Goal: Transaction & Acquisition: Purchase product/service

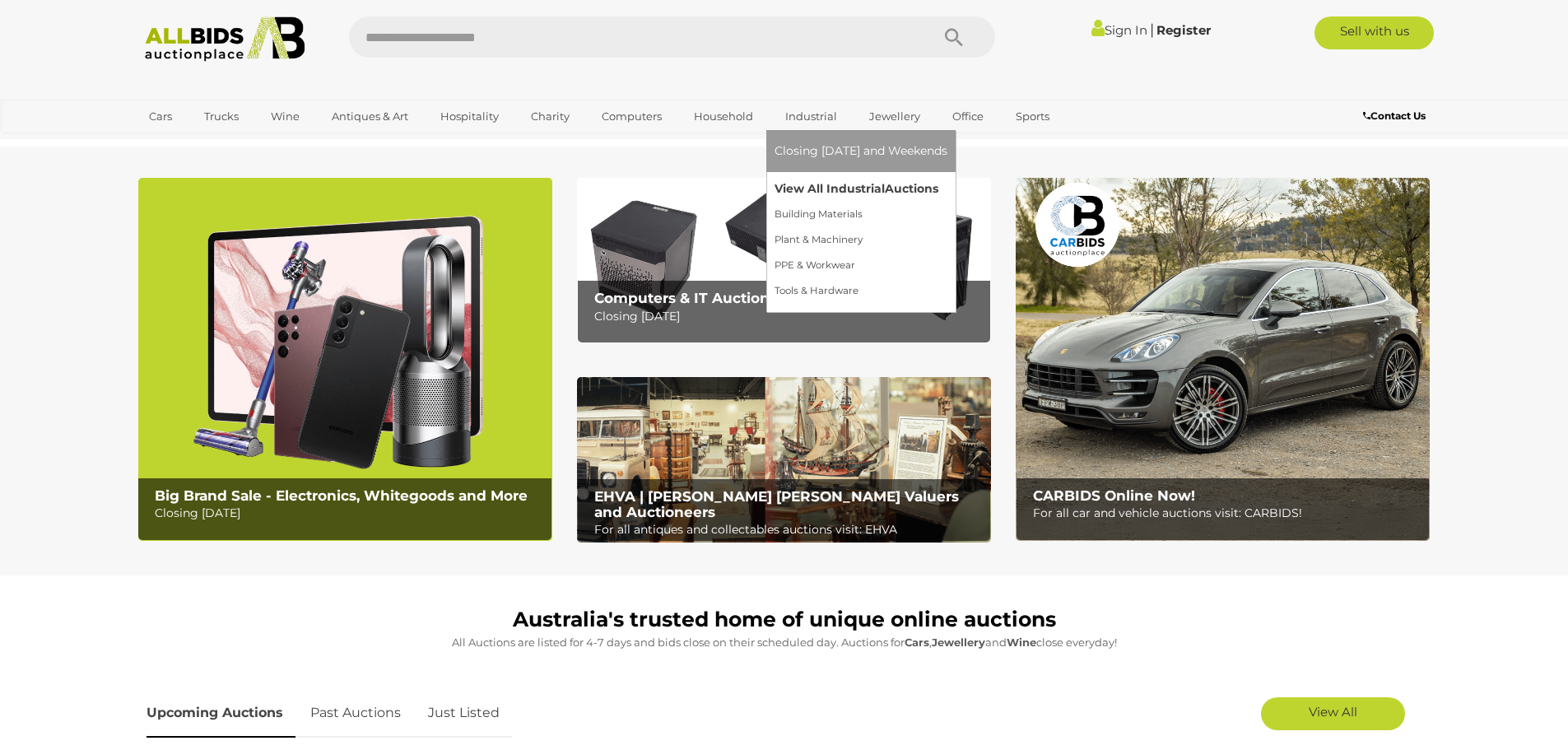
click at [819, 186] on link "View All Industrial Auctions" at bounding box center [860, 189] width 173 height 25
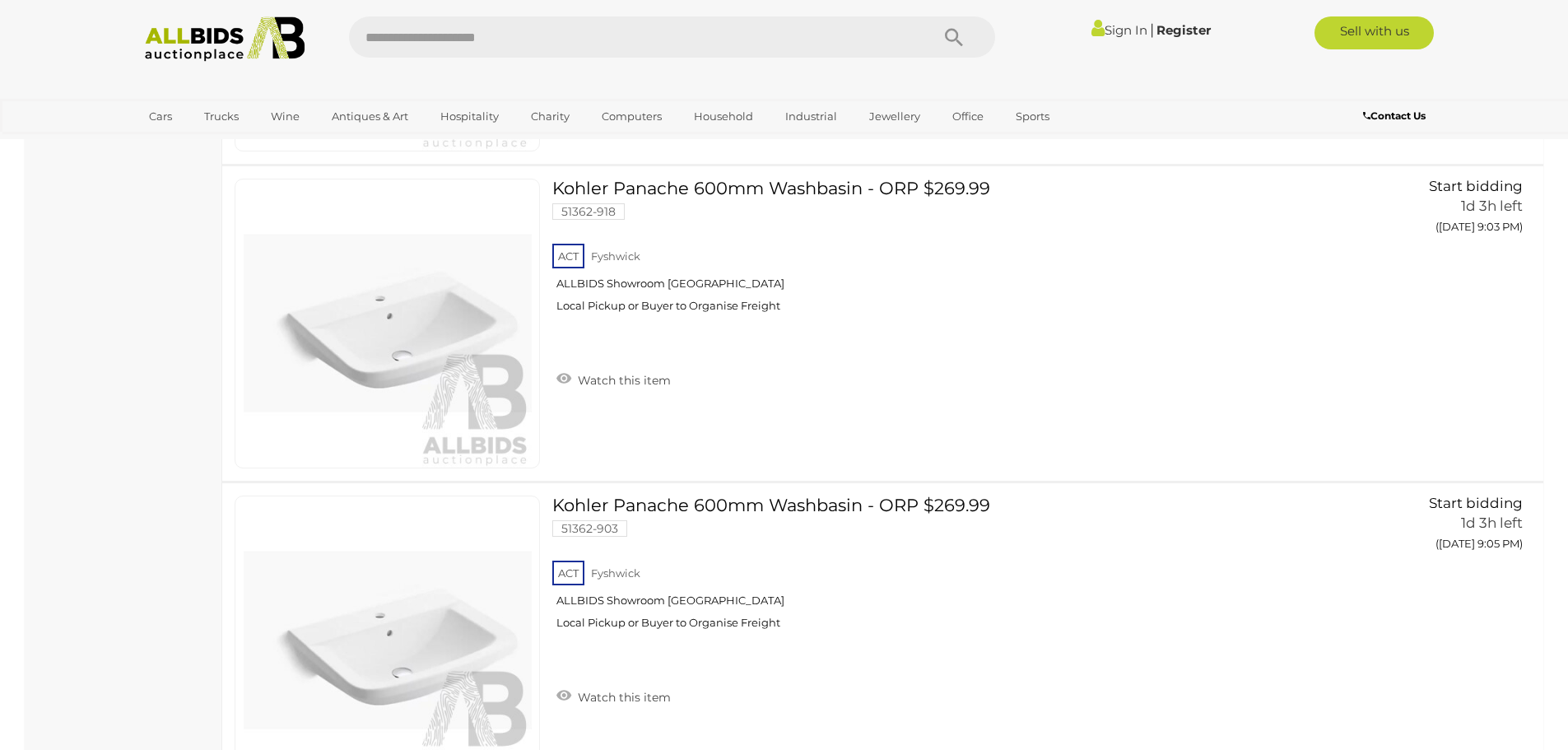
scroll to position [14970, 0]
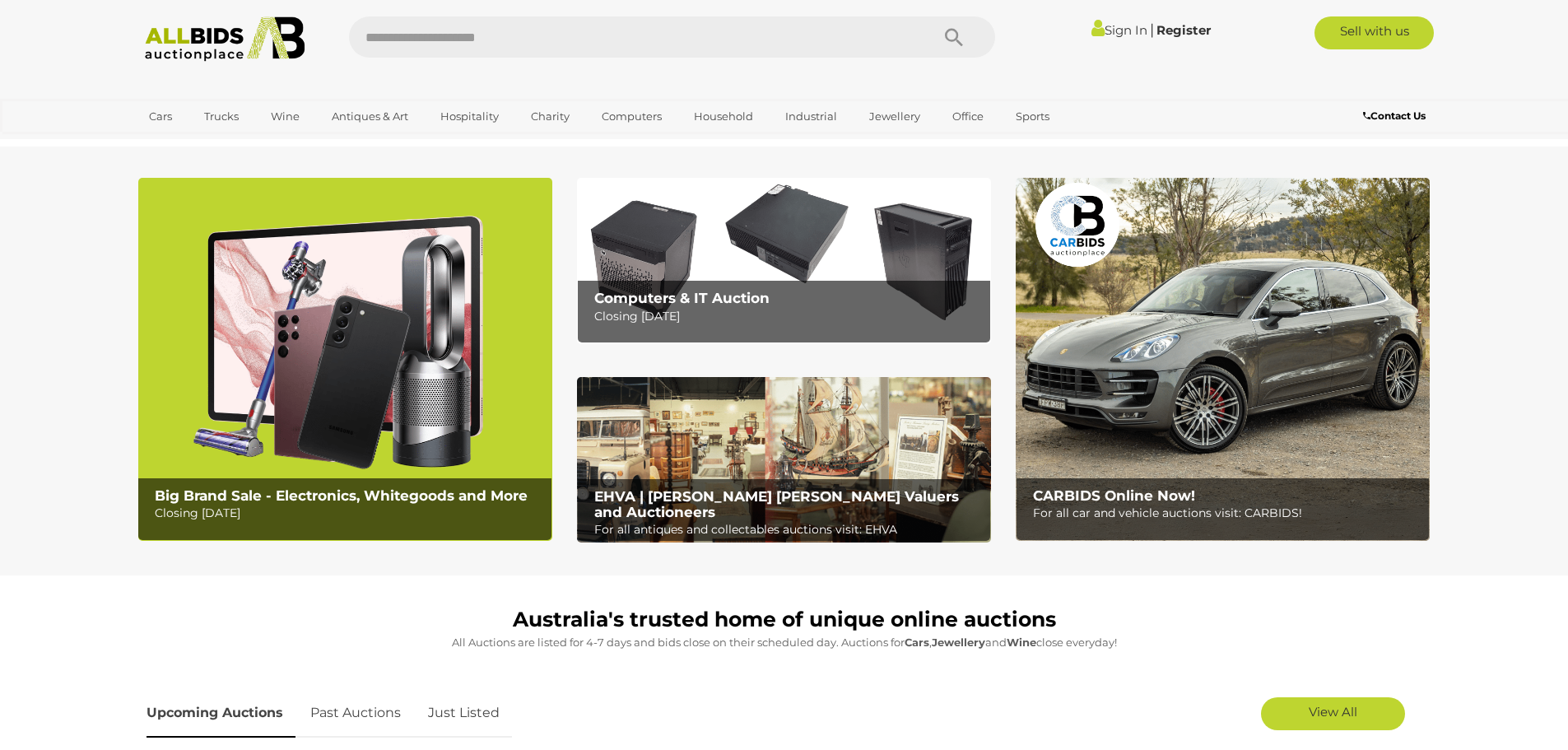
click at [432, 35] on input "text" at bounding box center [631, 37] width 564 height 41
type input "****"
click at [960, 40] on icon "Search" at bounding box center [953, 37] width 18 height 24
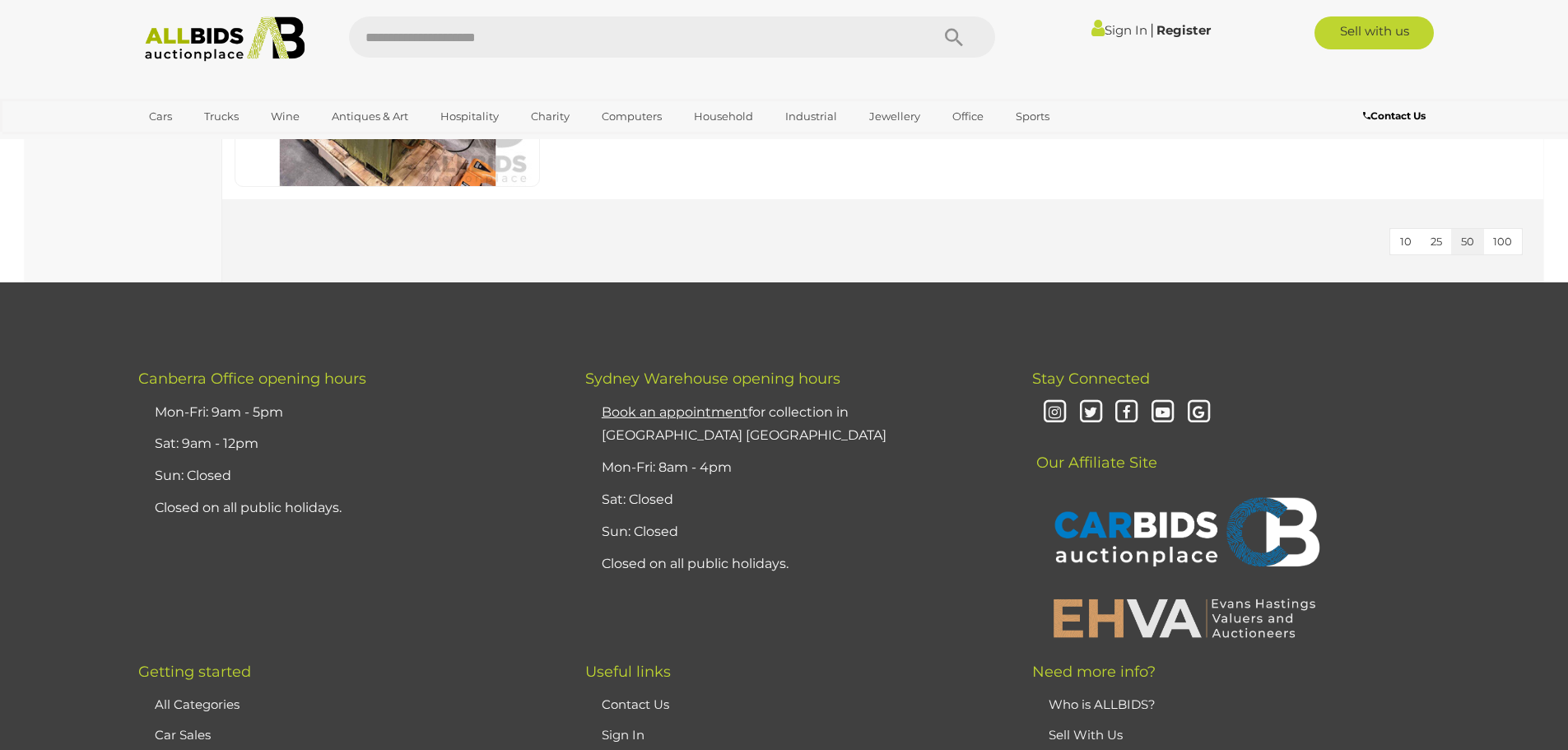
scroll to position [988, 0]
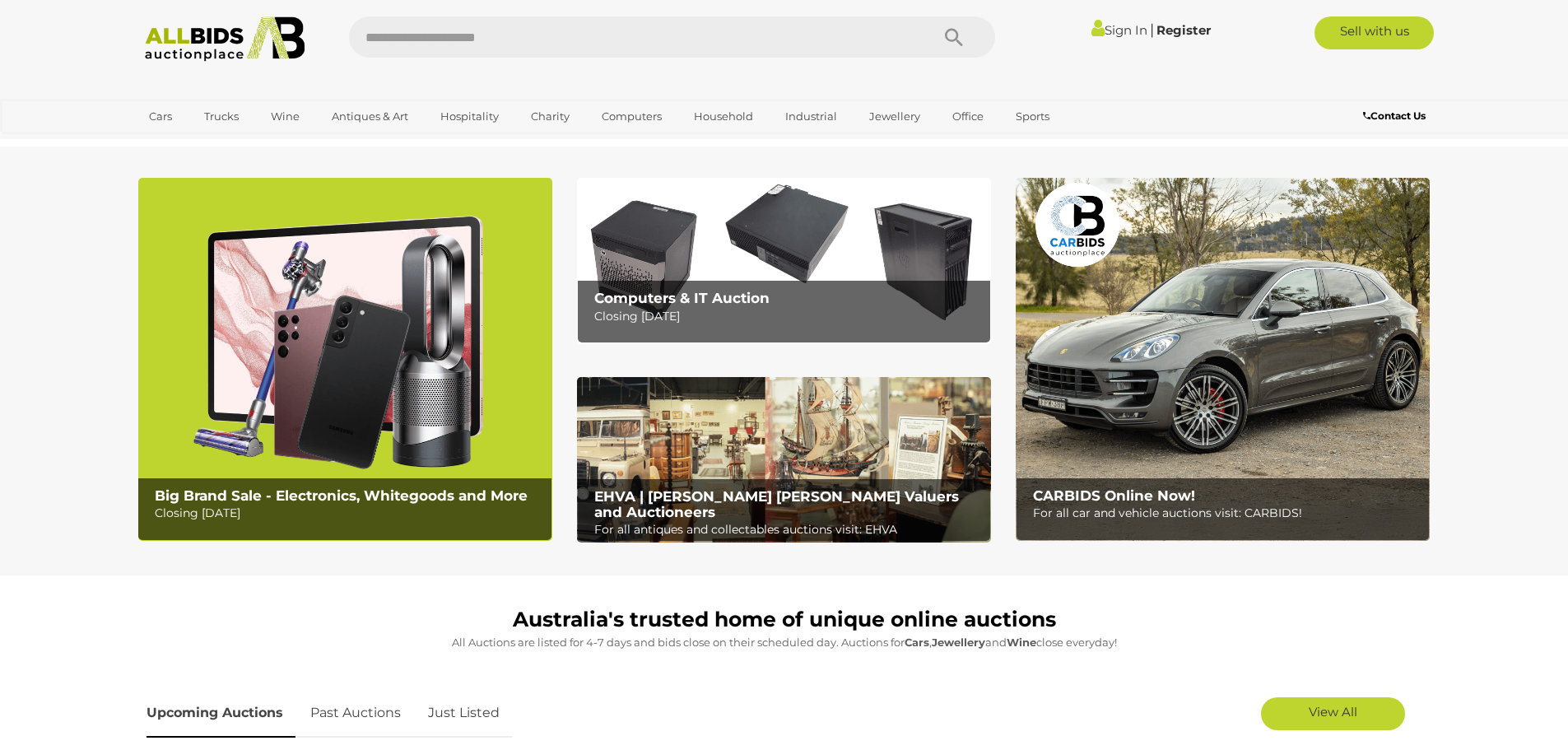
click at [407, 40] on input "text" at bounding box center [631, 37] width 564 height 41
type input "*******"
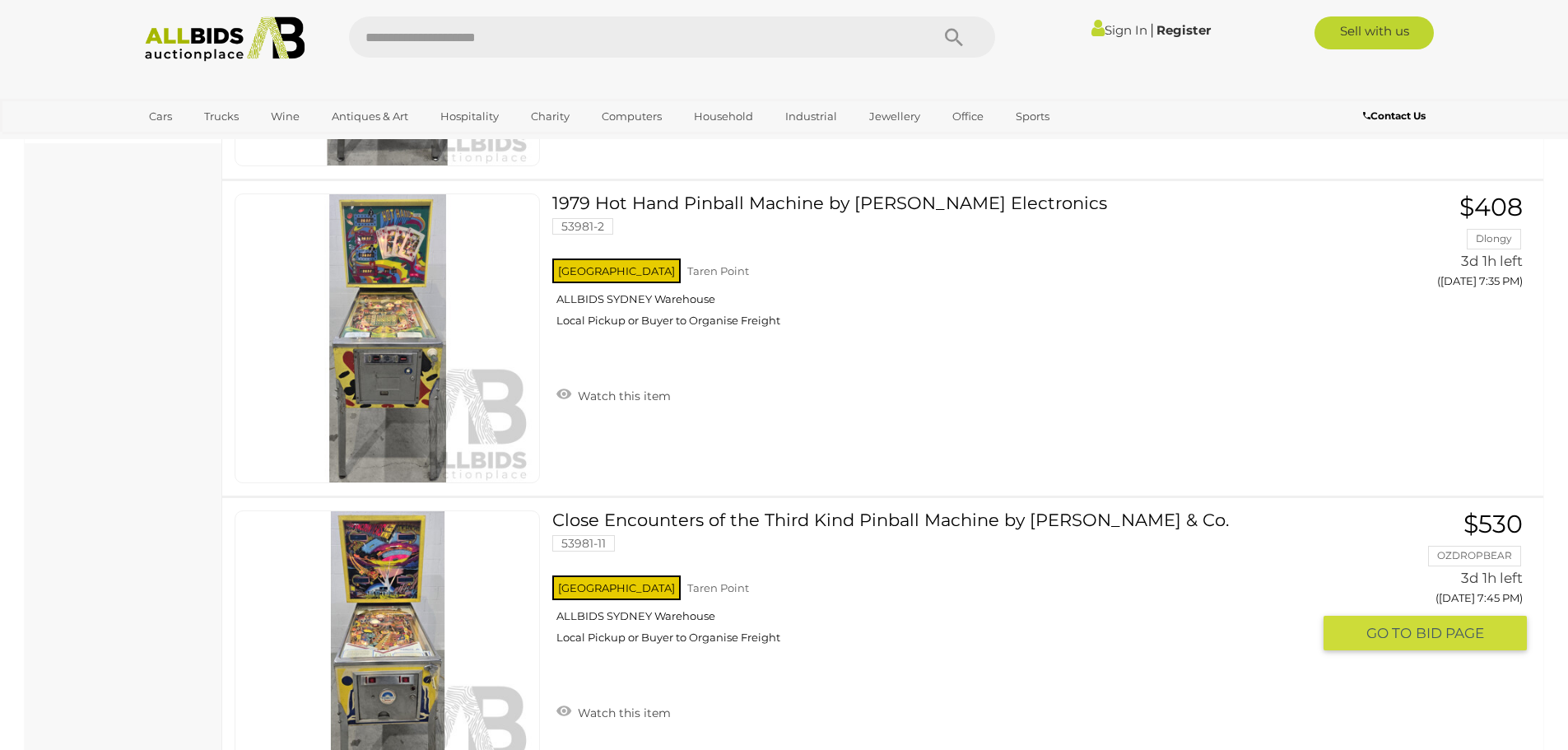
scroll to position [659, 0]
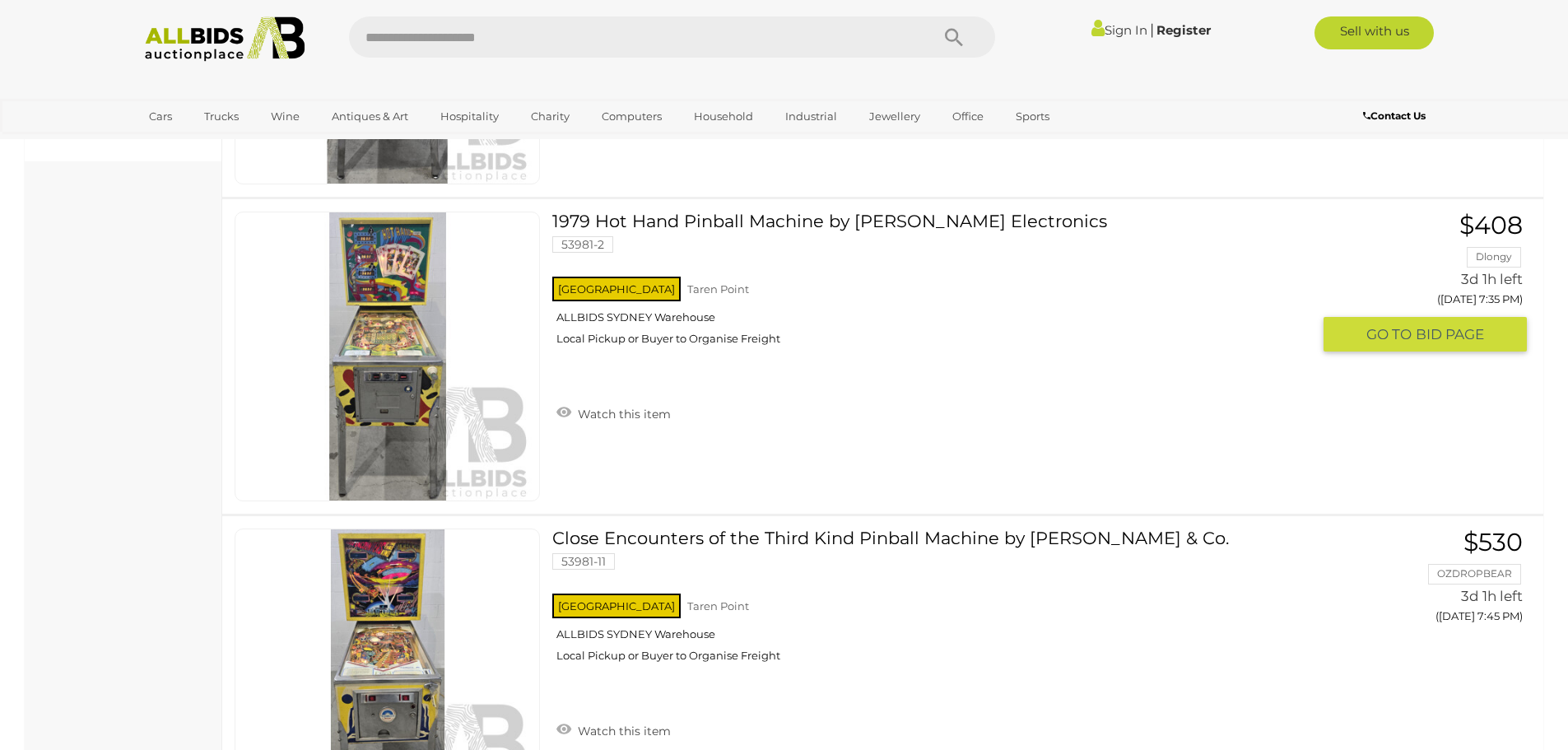
click at [761, 222] on link "1979 Hot Hand Pinball Machine by Stern Electronics 53981-2 NSW Taren Point" at bounding box center [937, 285] width 746 height 147
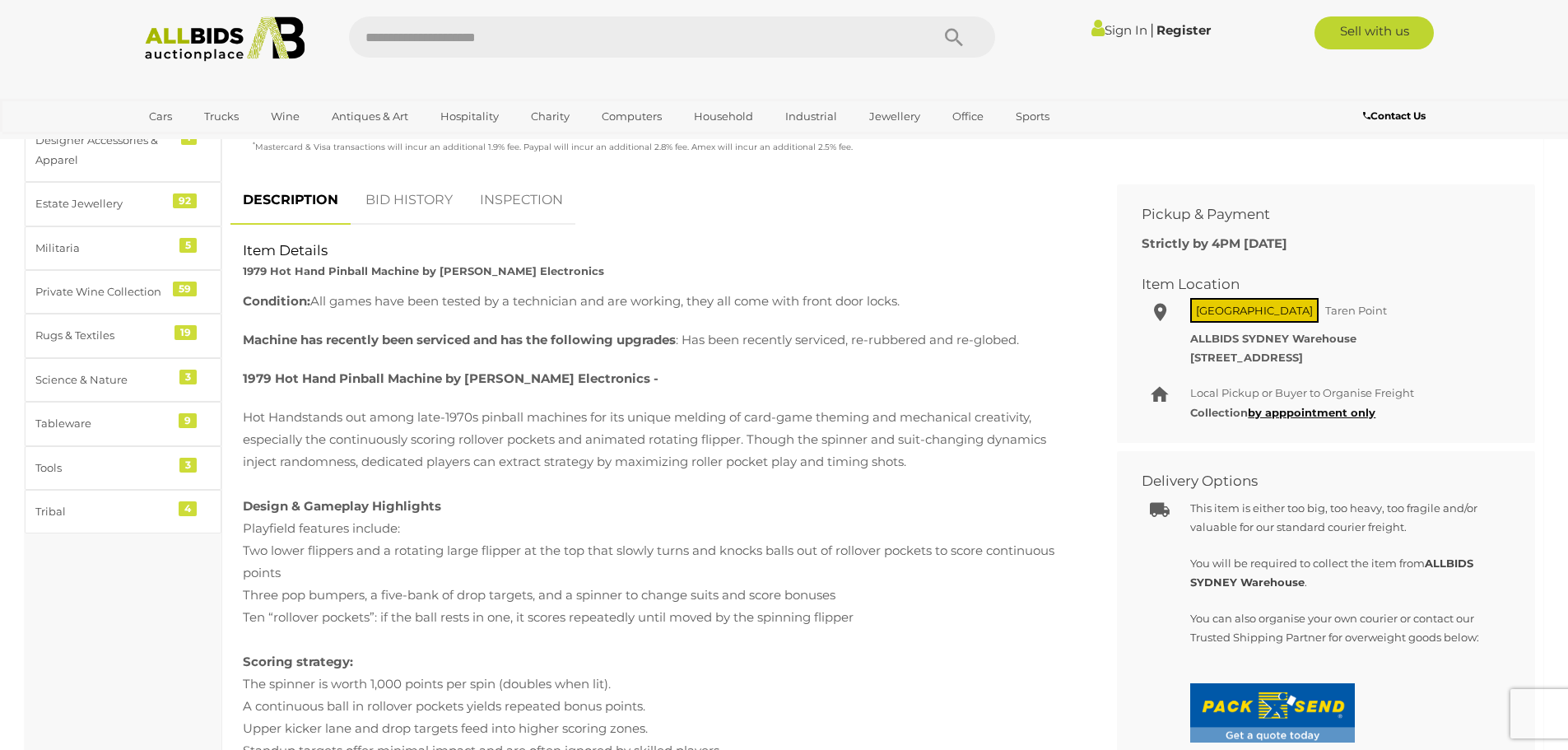
scroll to position [741, 0]
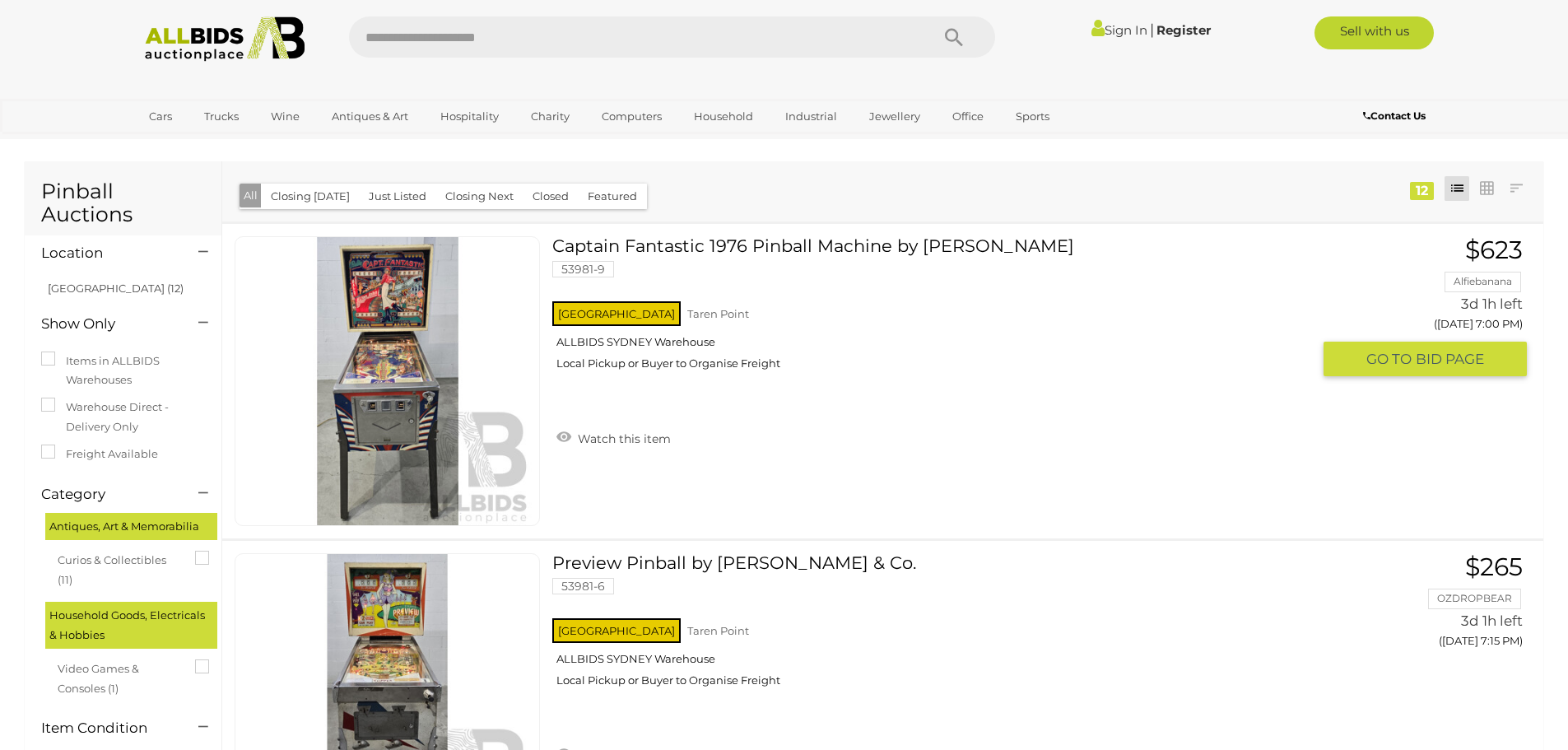
click at [706, 247] on link "Captain Fantastic 1976 Pinball Machine by Bally 53981-9 NSW Taren Point" at bounding box center [937, 310] width 746 height 147
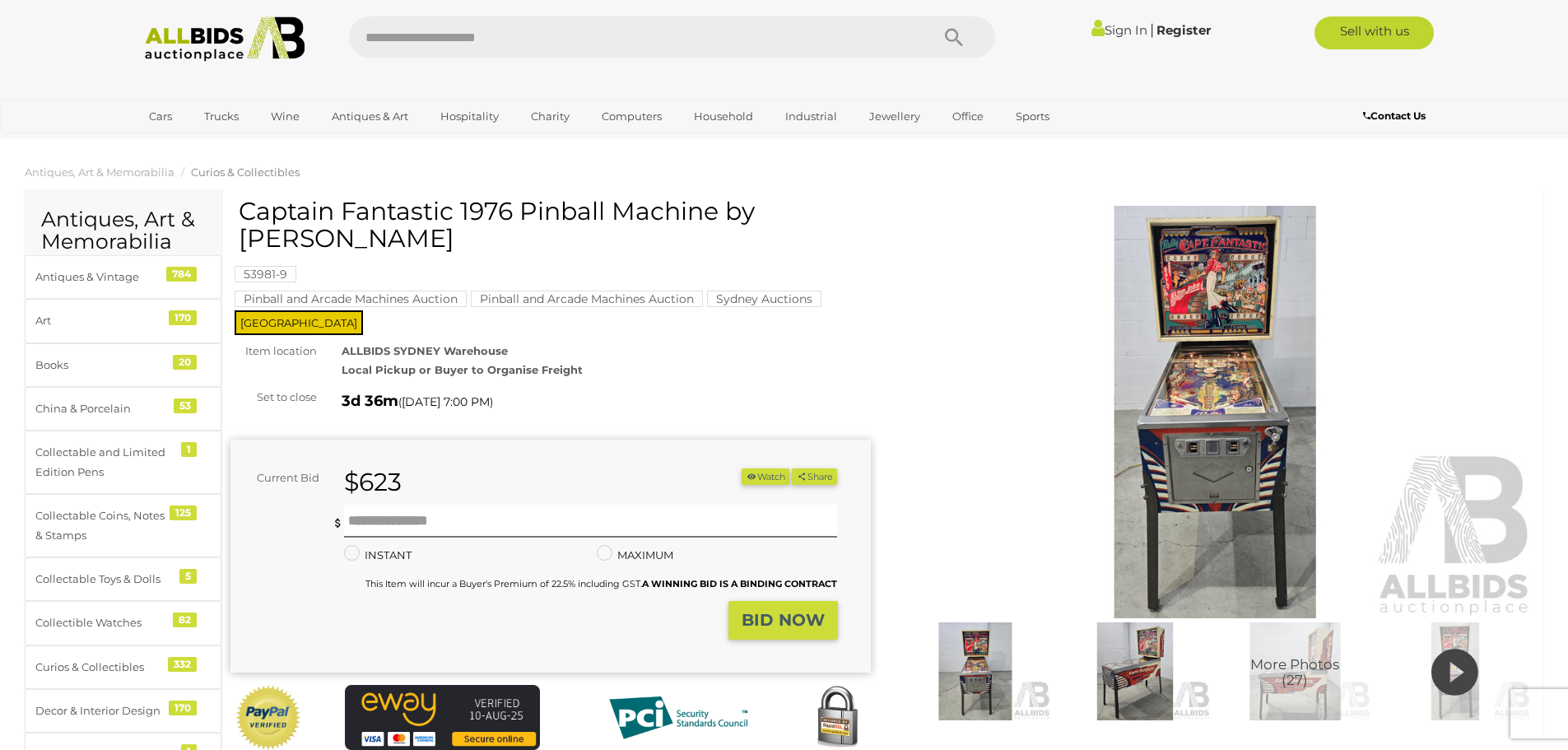
click at [1192, 372] on img at bounding box center [1215, 412] width 640 height 413
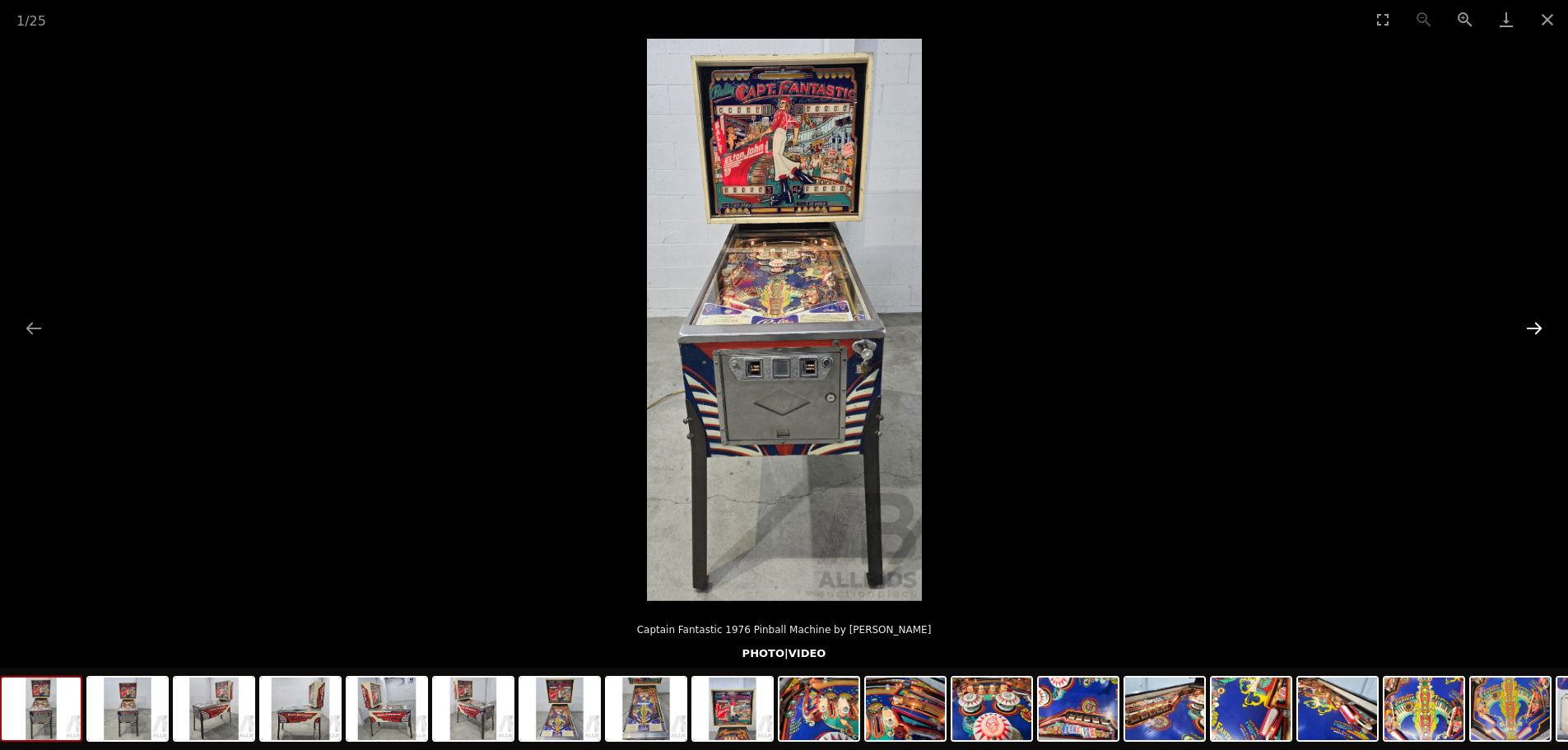
click at [1540, 327] on button "Next slide" at bounding box center [1533, 328] width 35 height 32
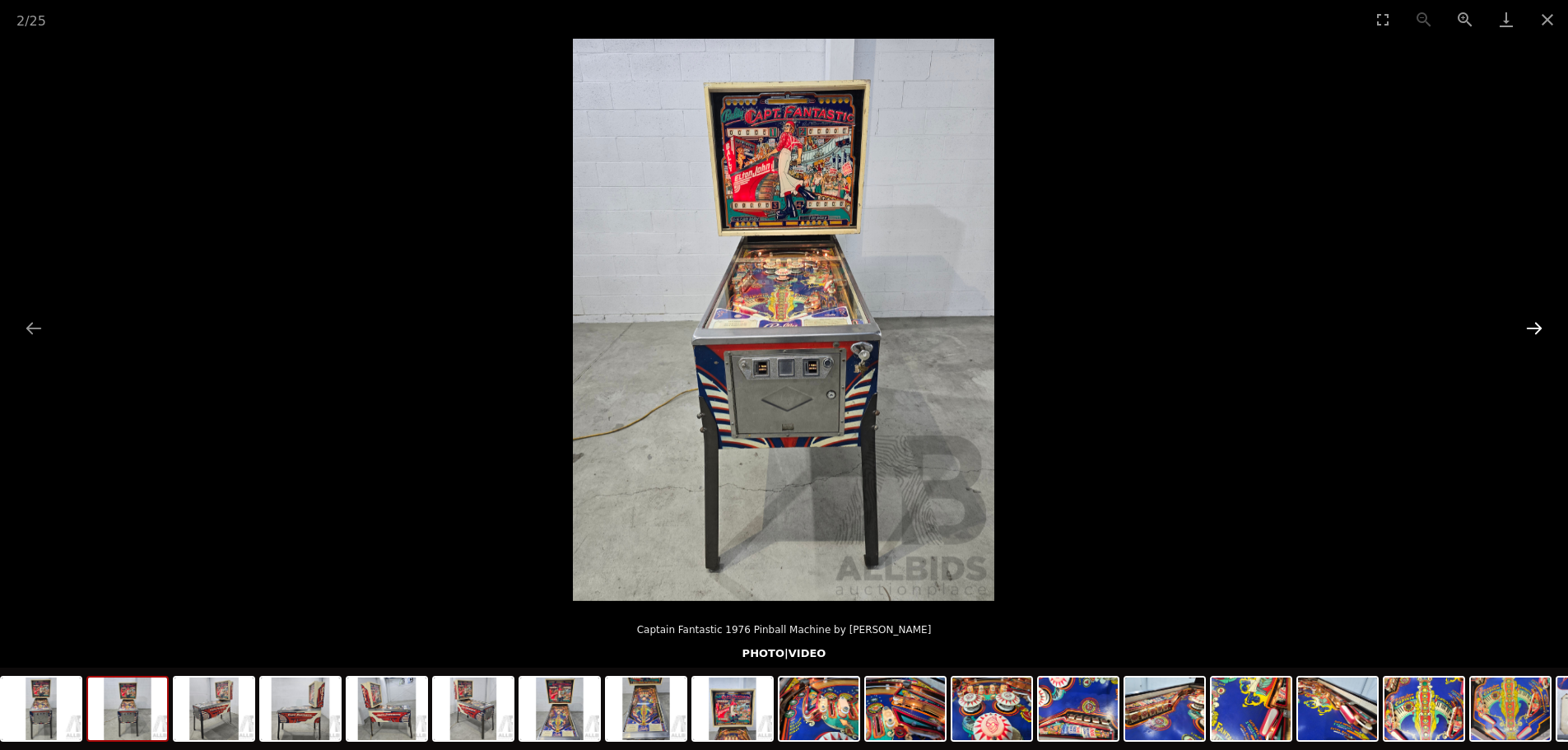
click at [1540, 327] on button "Next slide" at bounding box center [1533, 328] width 35 height 32
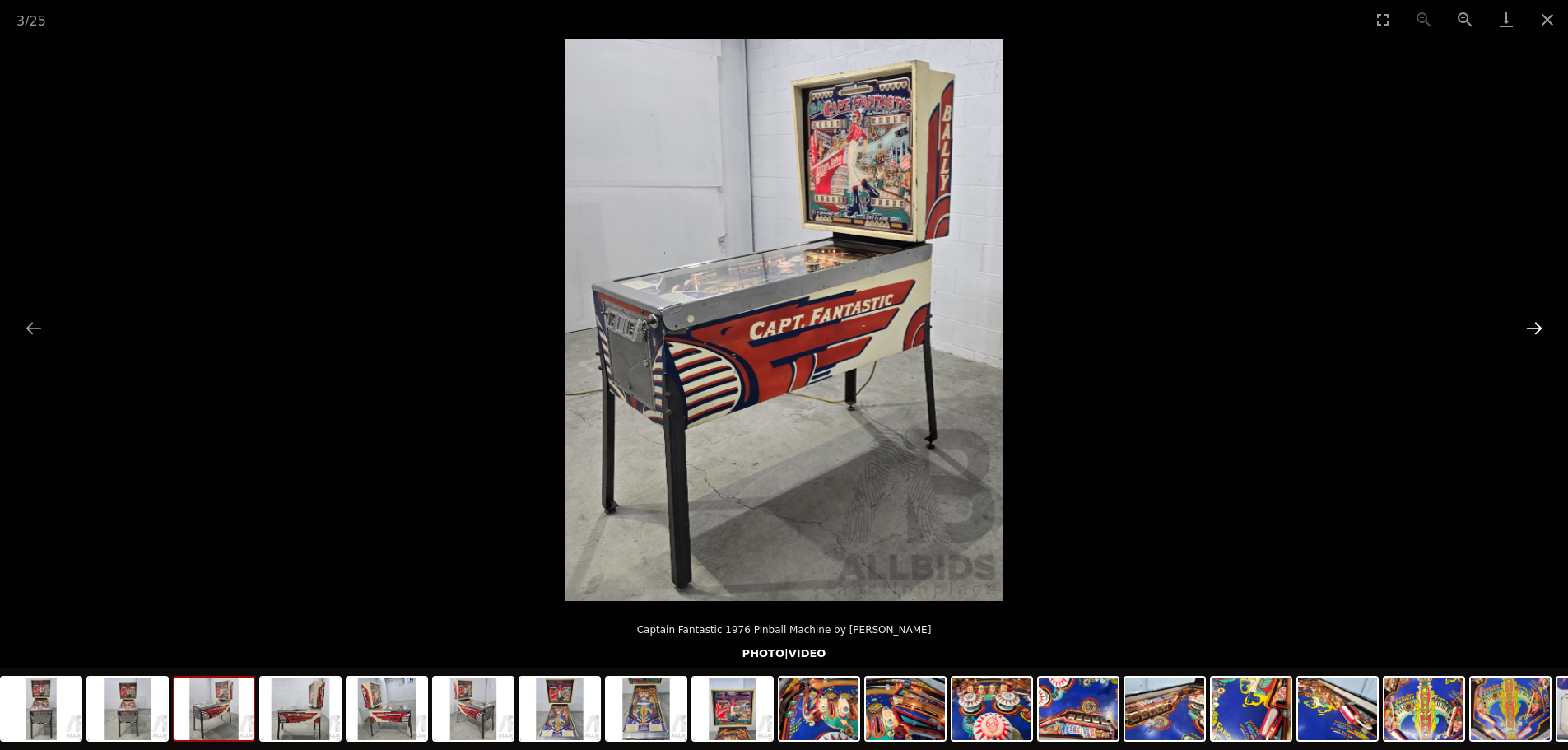
click at [1540, 327] on button "Next slide" at bounding box center [1533, 328] width 35 height 32
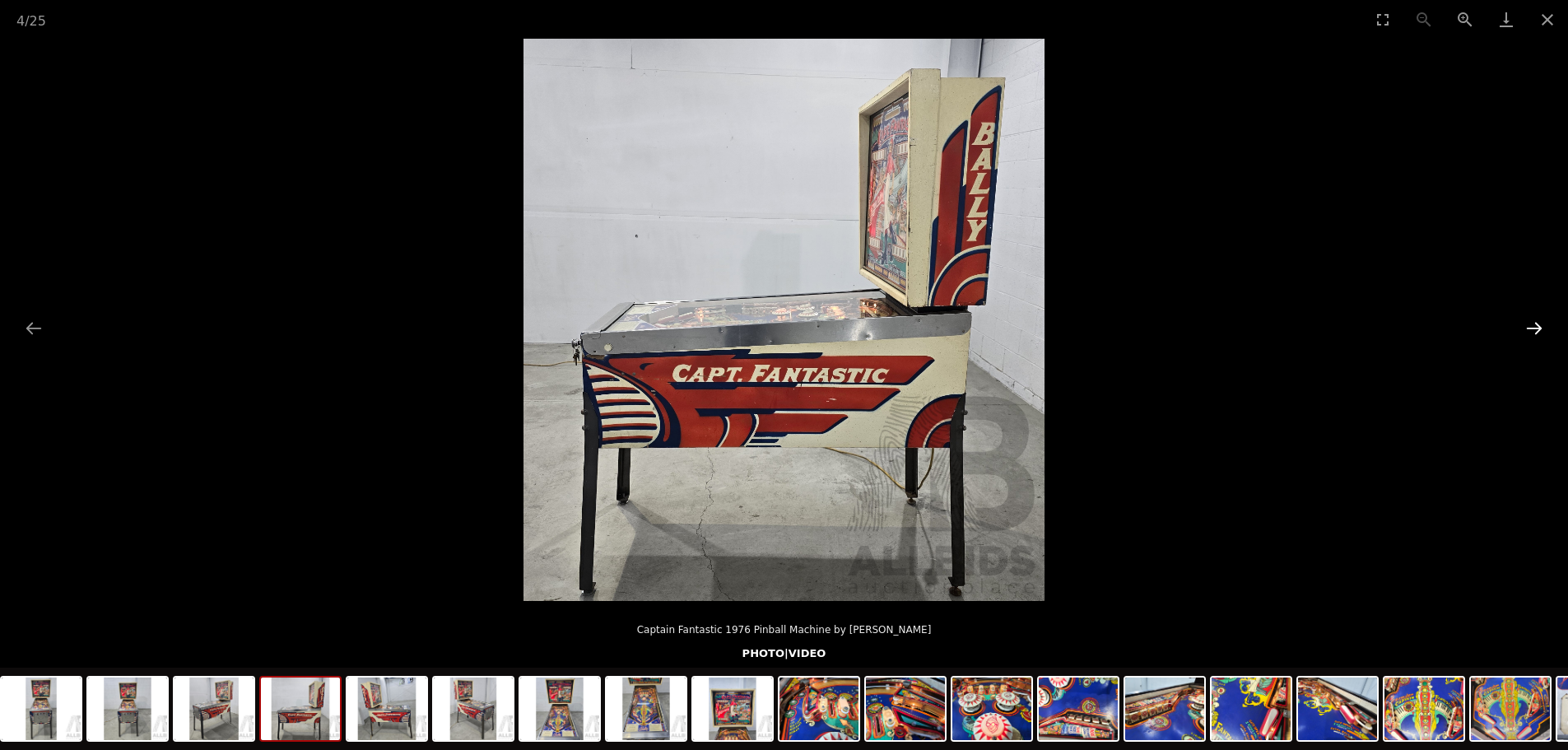
click at [1538, 330] on button "Next slide" at bounding box center [1533, 328] width 35 height 32
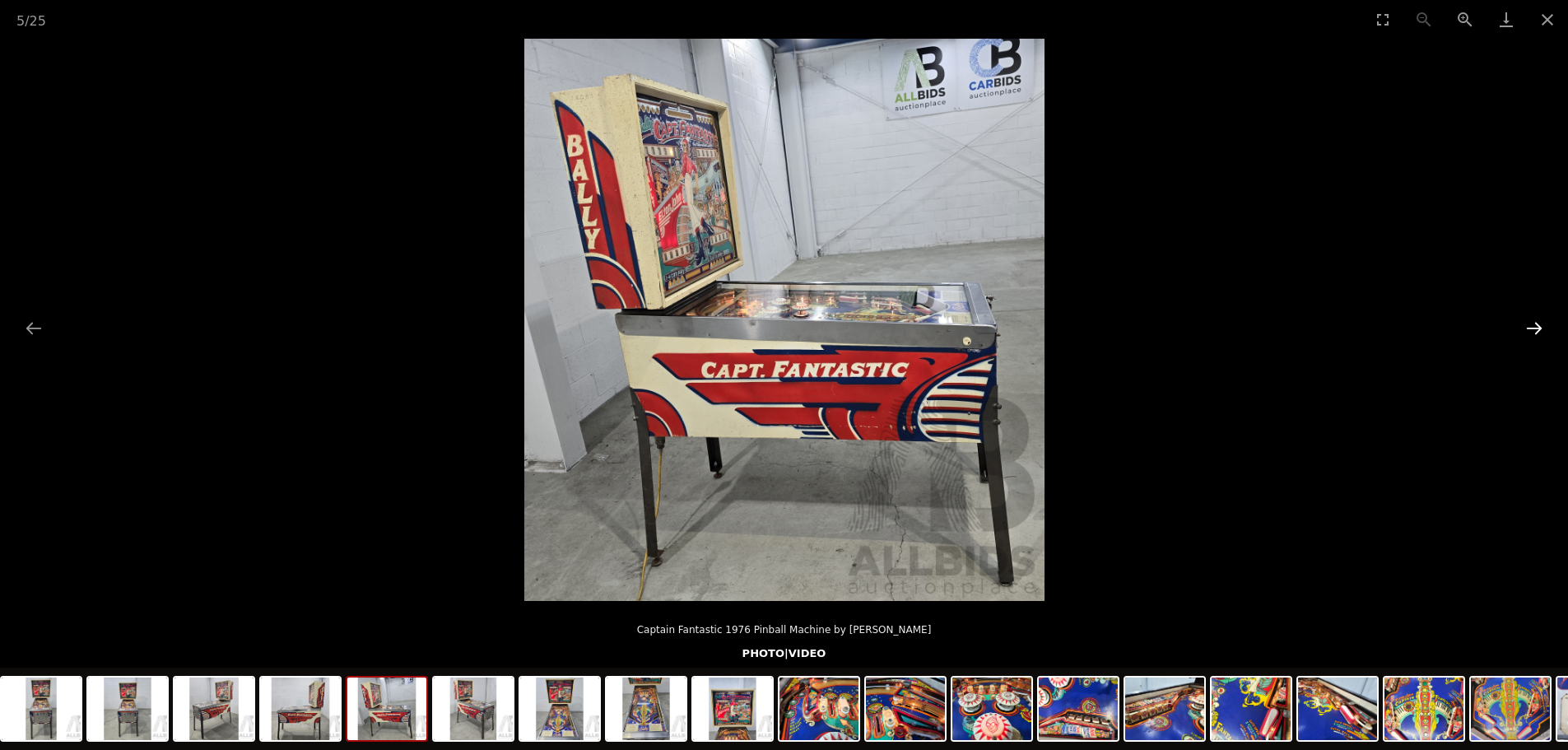
click at [1538, 330] on button "Next slide" at bounding box center [1533, 328] width 35 height 32
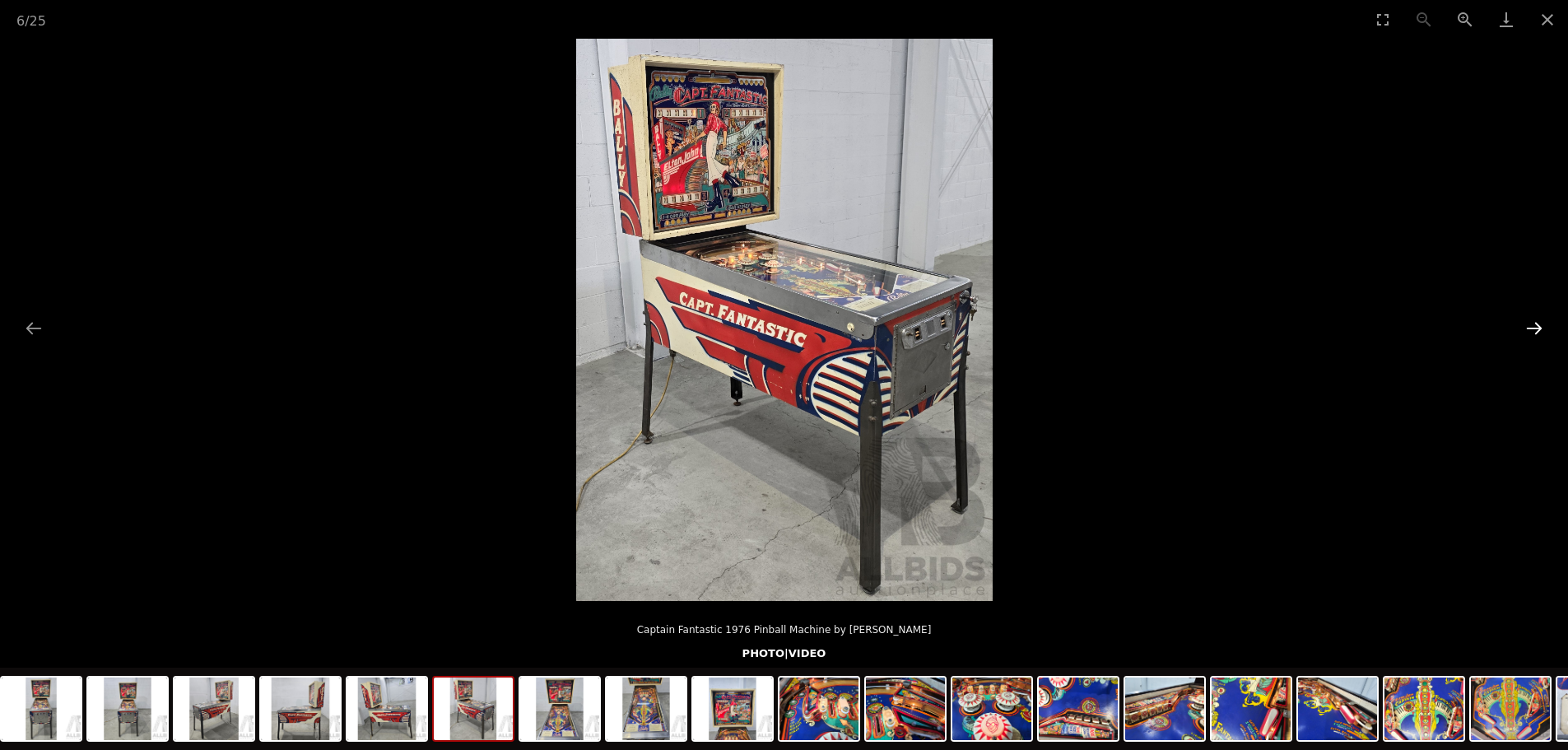
click at [1538, 330] on button "Next slide" at bounding box center [1533, 328] width 35 height 32
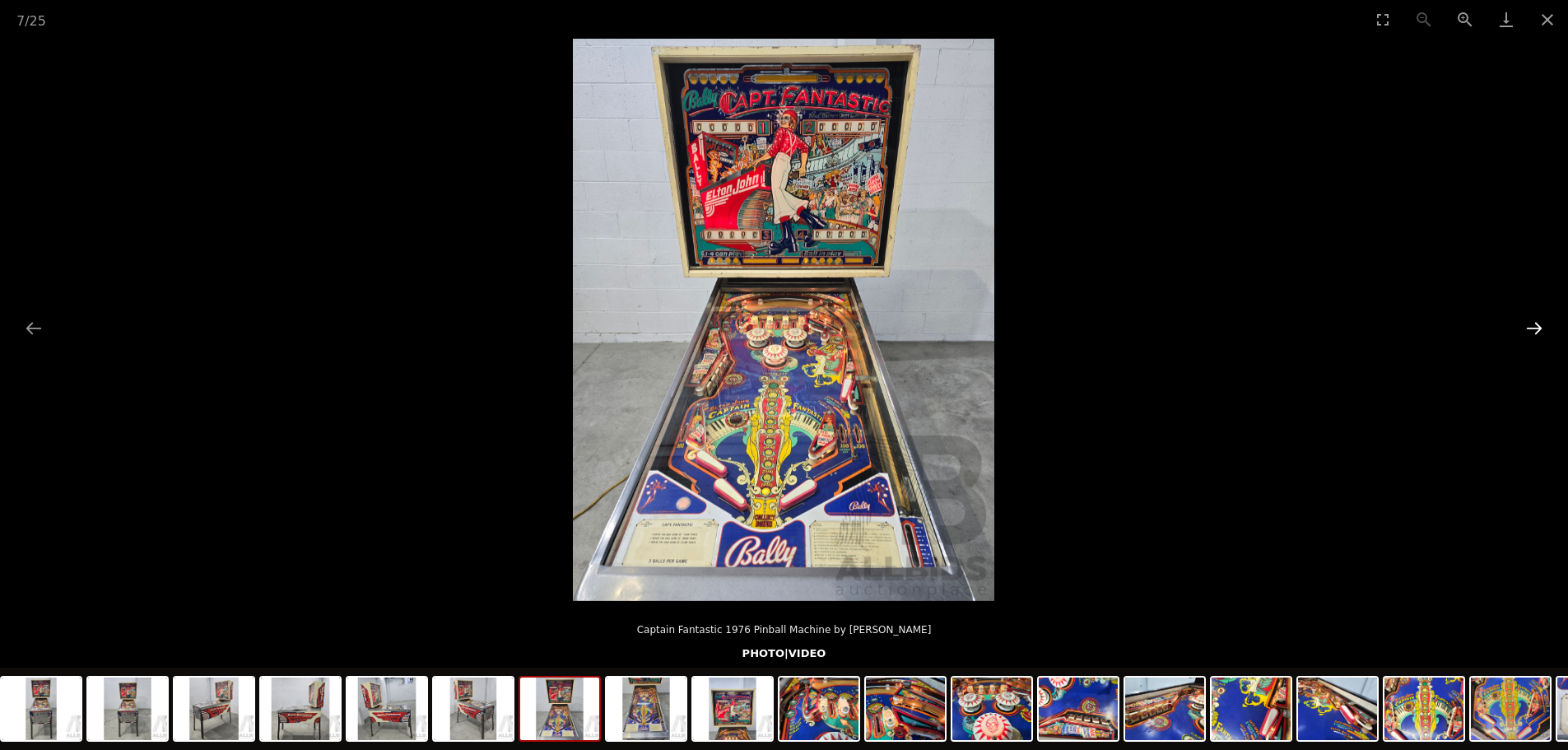
click at [1538, 330] on button "Next slide" at bounding box center [1533, 328] width 35 height 32
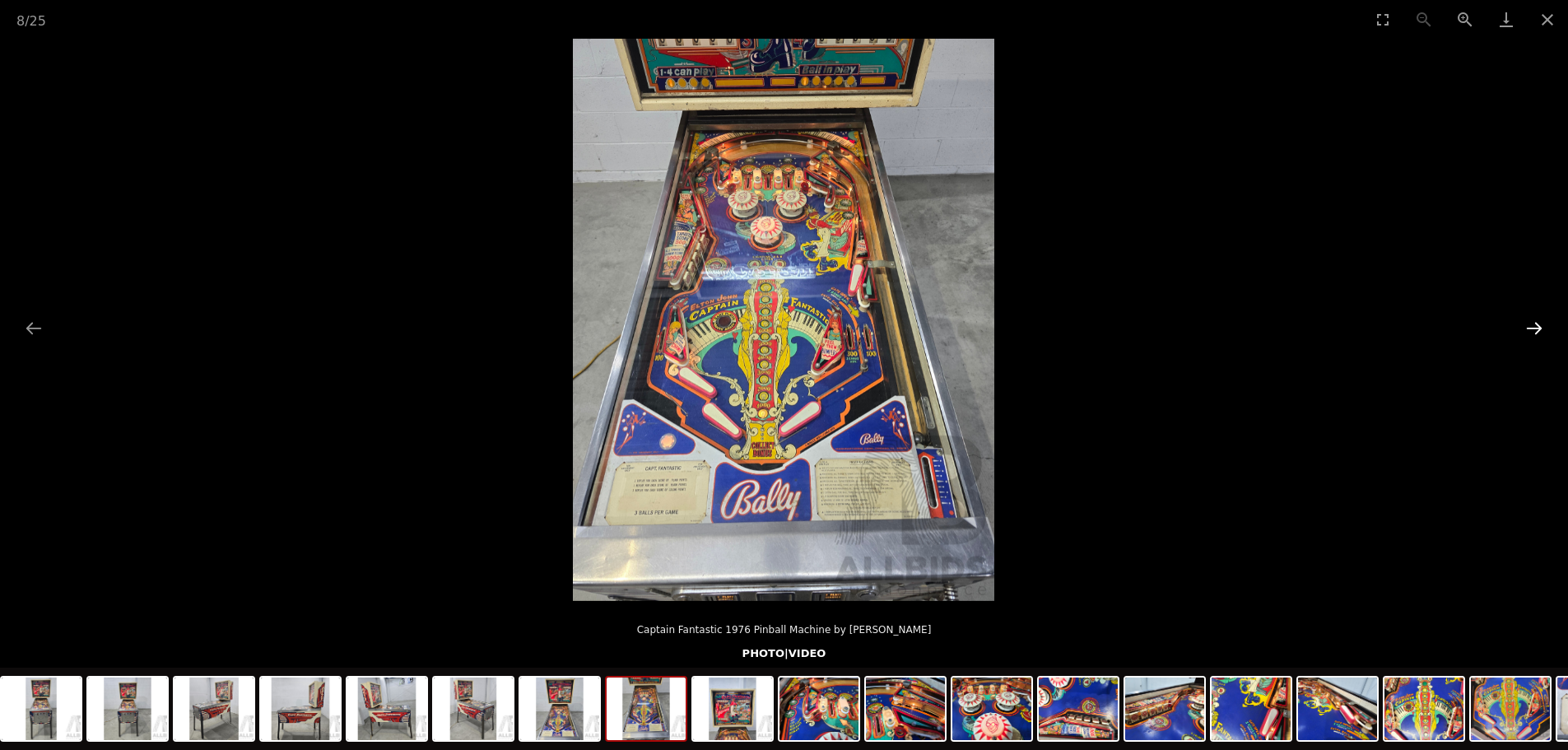
click at [1538, 330] on button "Next slide" at bounding box center [1533, 328] width 35 height 32
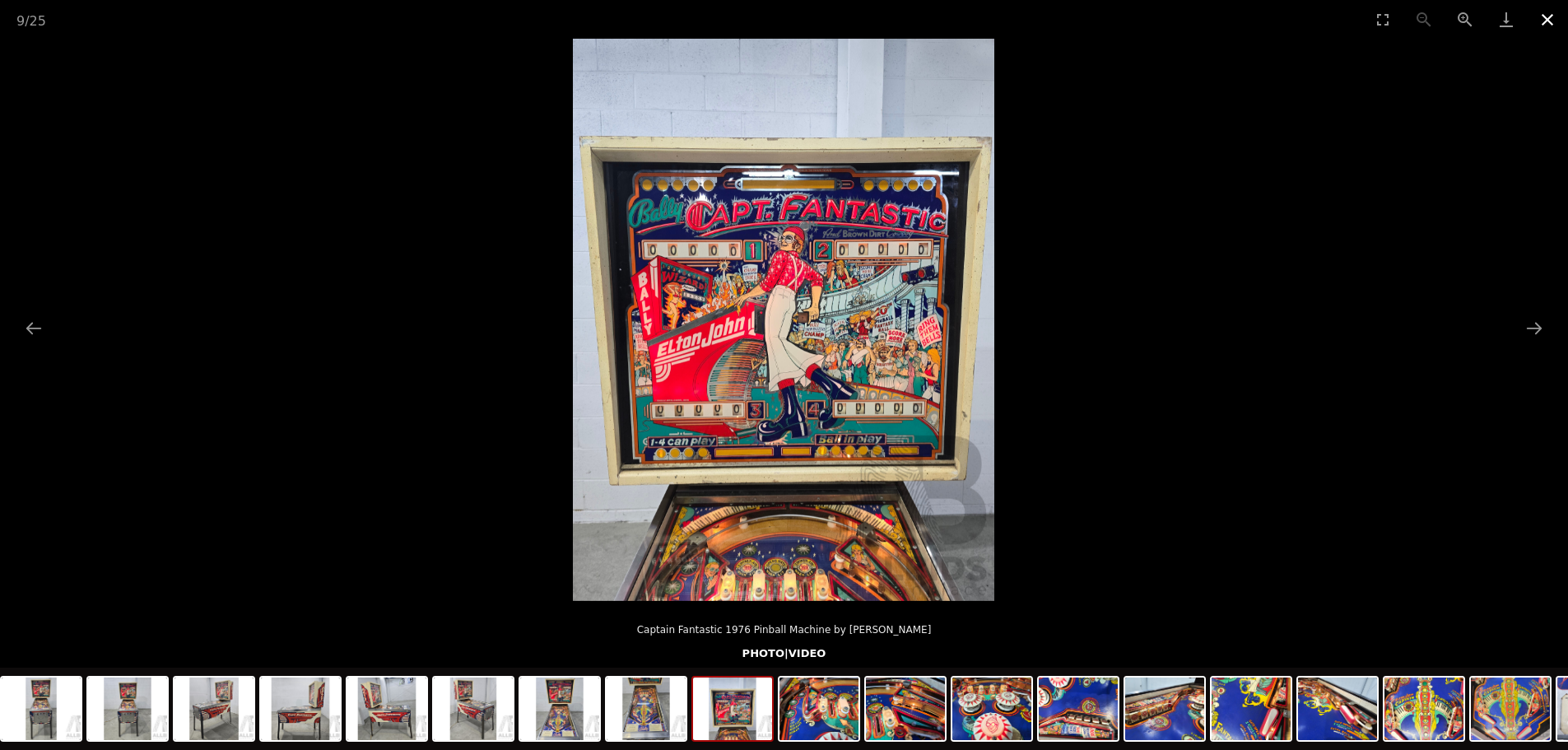
click at [1542, 20] on button "Close gallery" at bounding box center [1547, 19] width 41 height 39
